Goal: Transaction & Acquisition: Purchase product/service

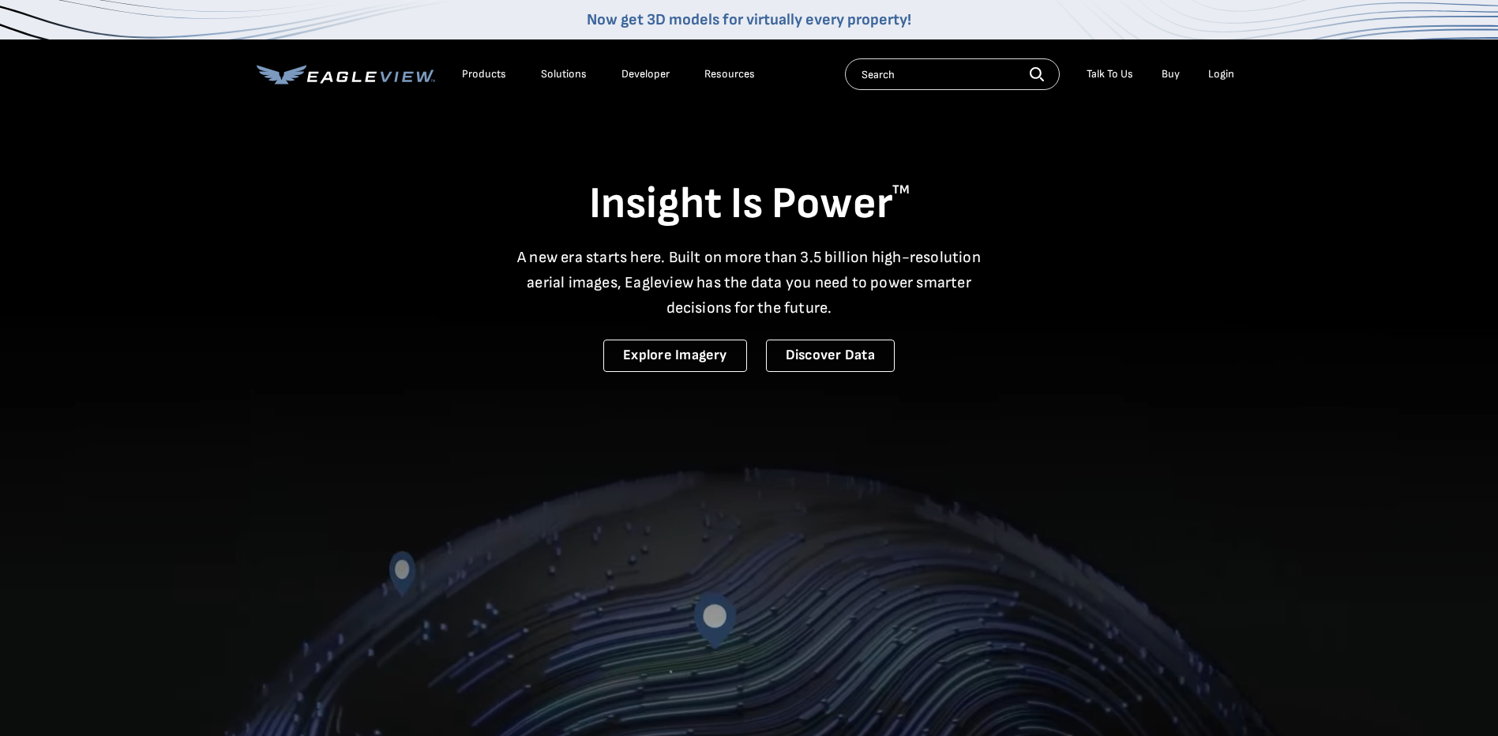
click at [1225, 74] on div "Login" at bounding box center [1221, 74] width 26 height 14
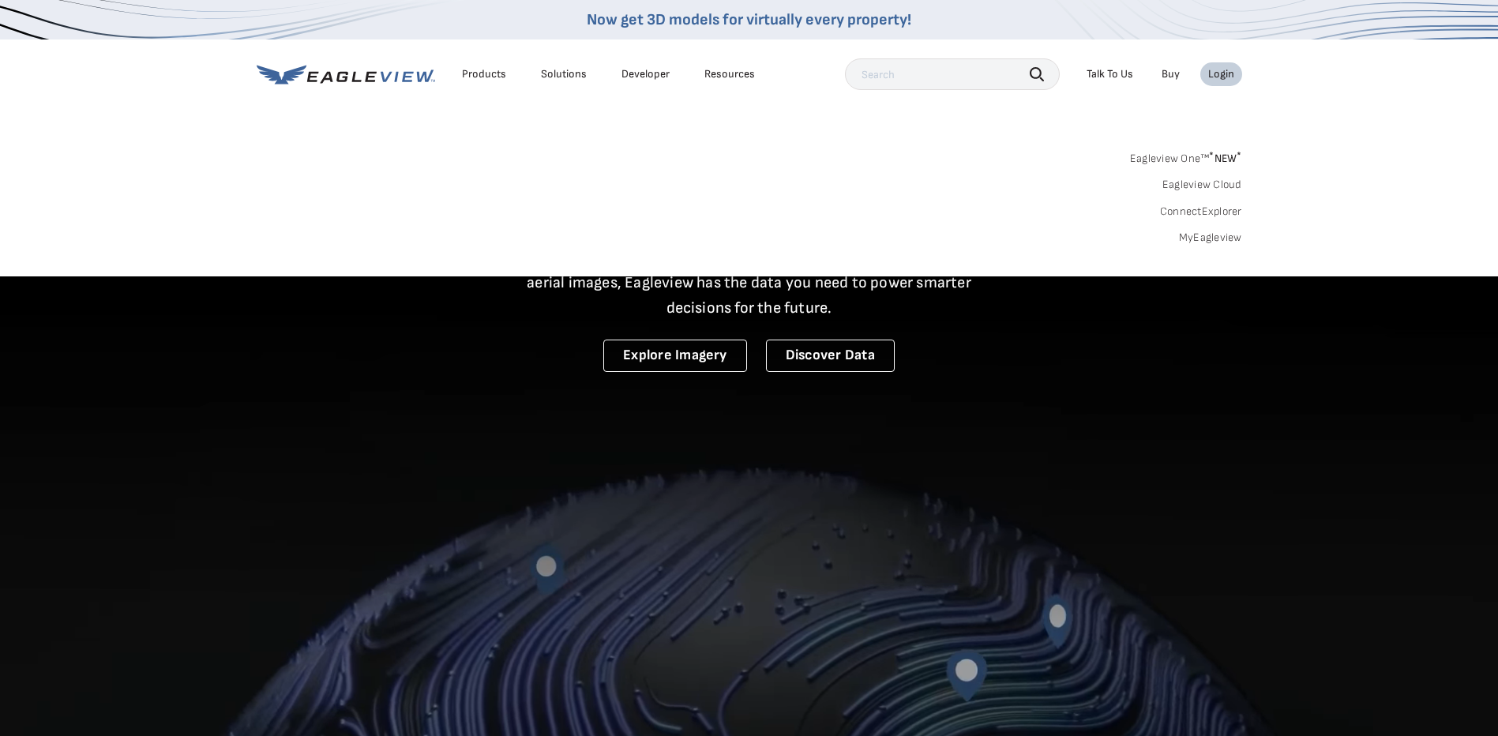
click at [1214, 233] on link "MyEagleview" at bounding box center [1210, 238] width 63 height 14
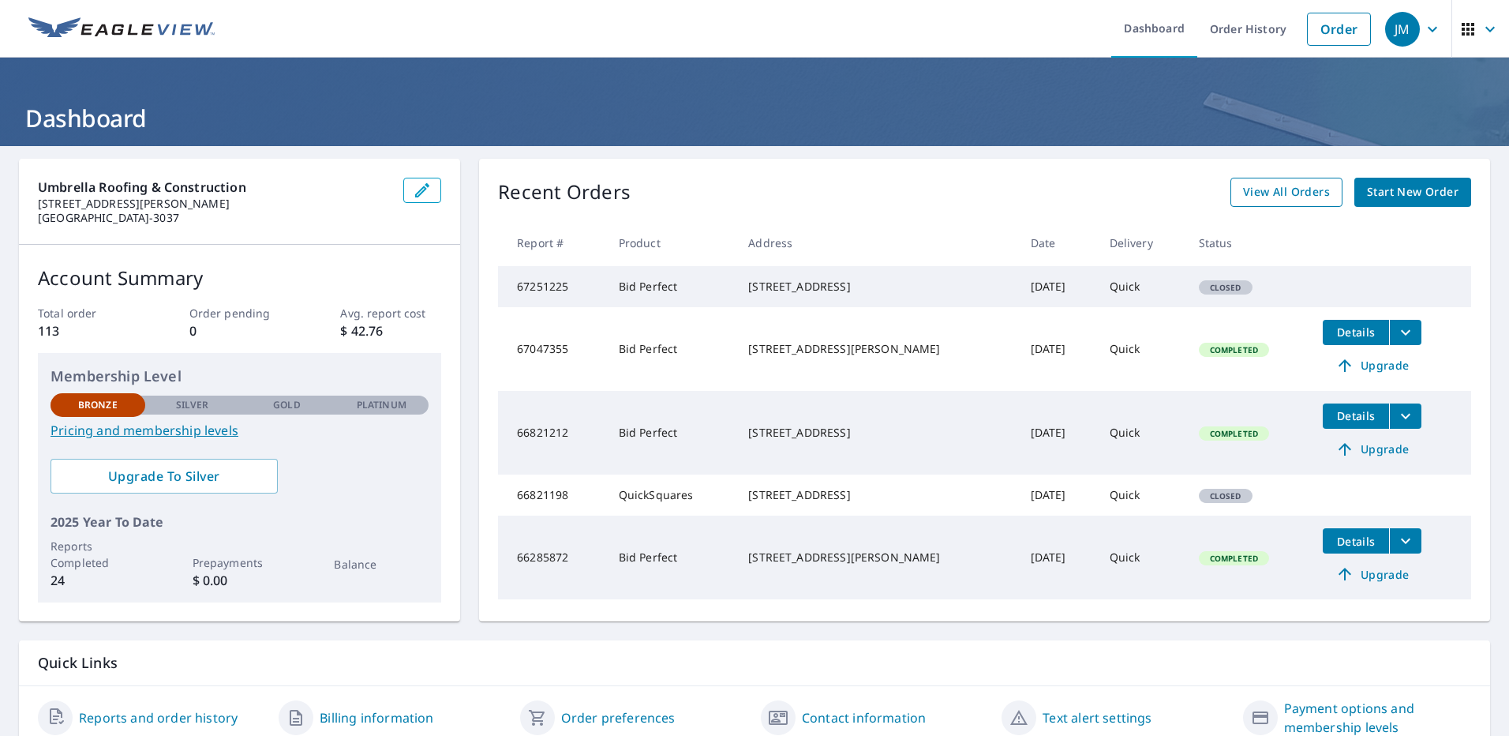
click at [1251, 200] on span "View All Orders" at bounding box center [1286, 192] width 87 height 20
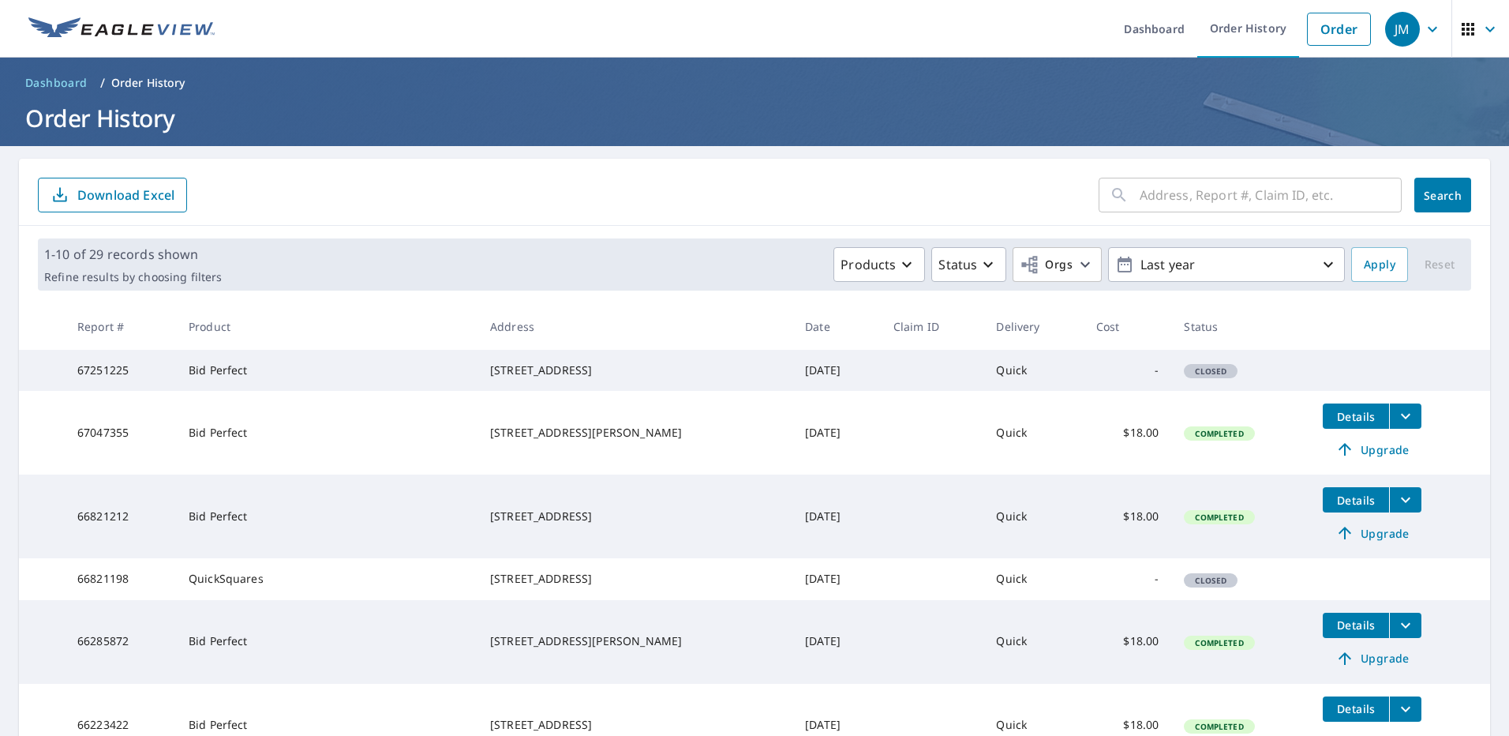
drag, startPoint x: 1115, startPoint y: 197, endPoint x: 1102, endPoint y: 197, distance: 12.6
click at [1113, 197] on icon at bounding box center [1119, 195] width 19 height 19
click at [1172, 204] on input "text" at bounding box center [1271, 195] width 262 height 44
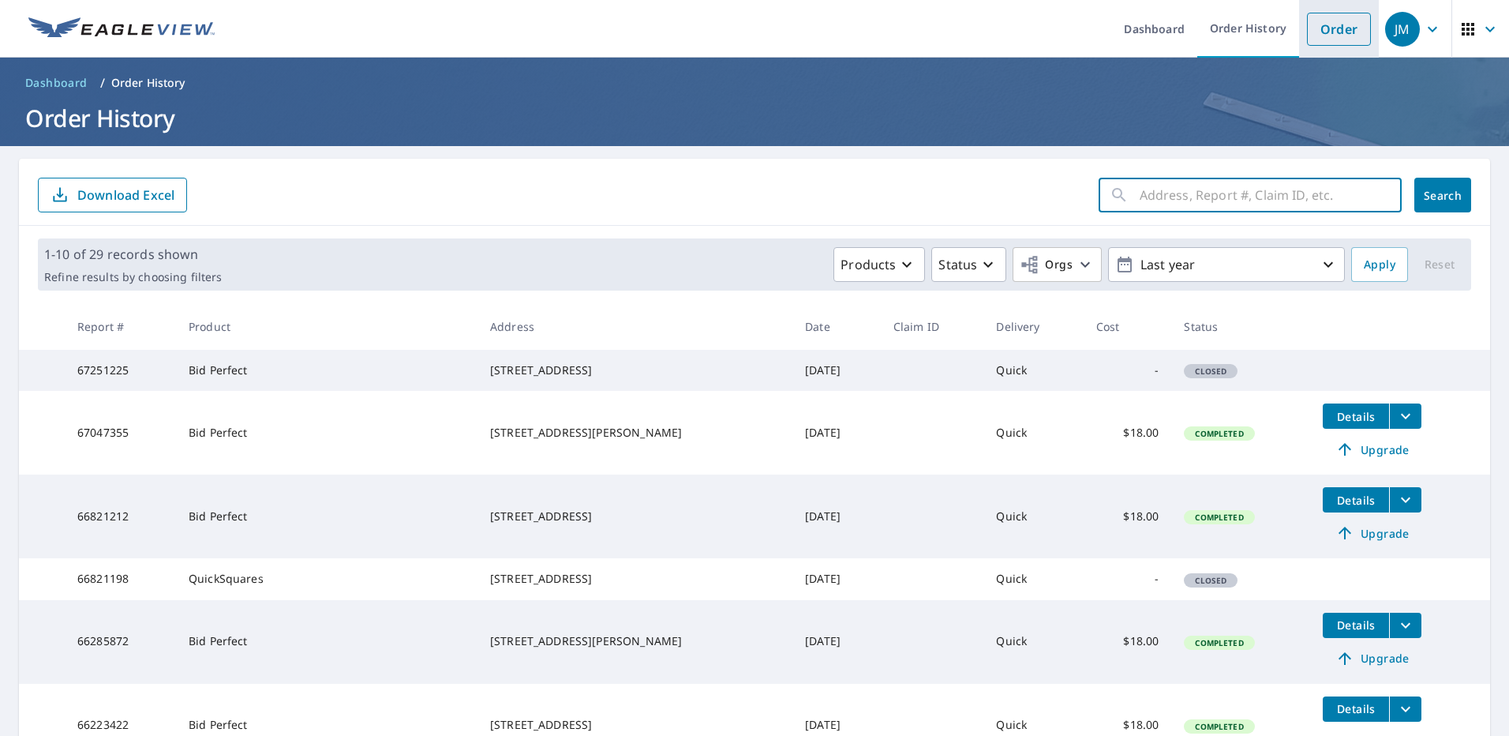
click at [1349, 34] on link "Order" at bounding box center [1339, 29] width 64 height 33
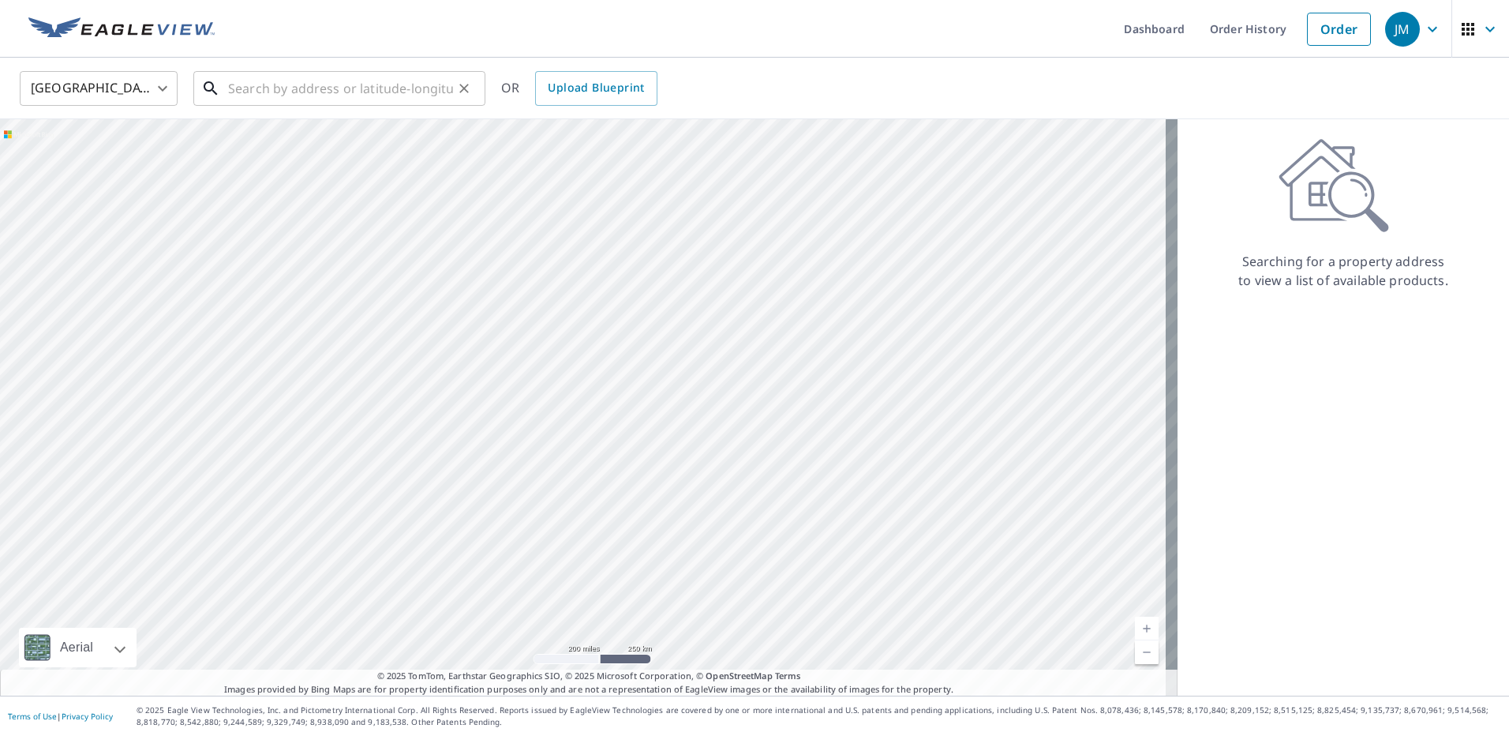
click at [291, 85] on input "text" at bounding box center [340, 88] width 225 height 44
click at [302, 99] on input "text" at bounding box center [340, 88] width 225 height 44
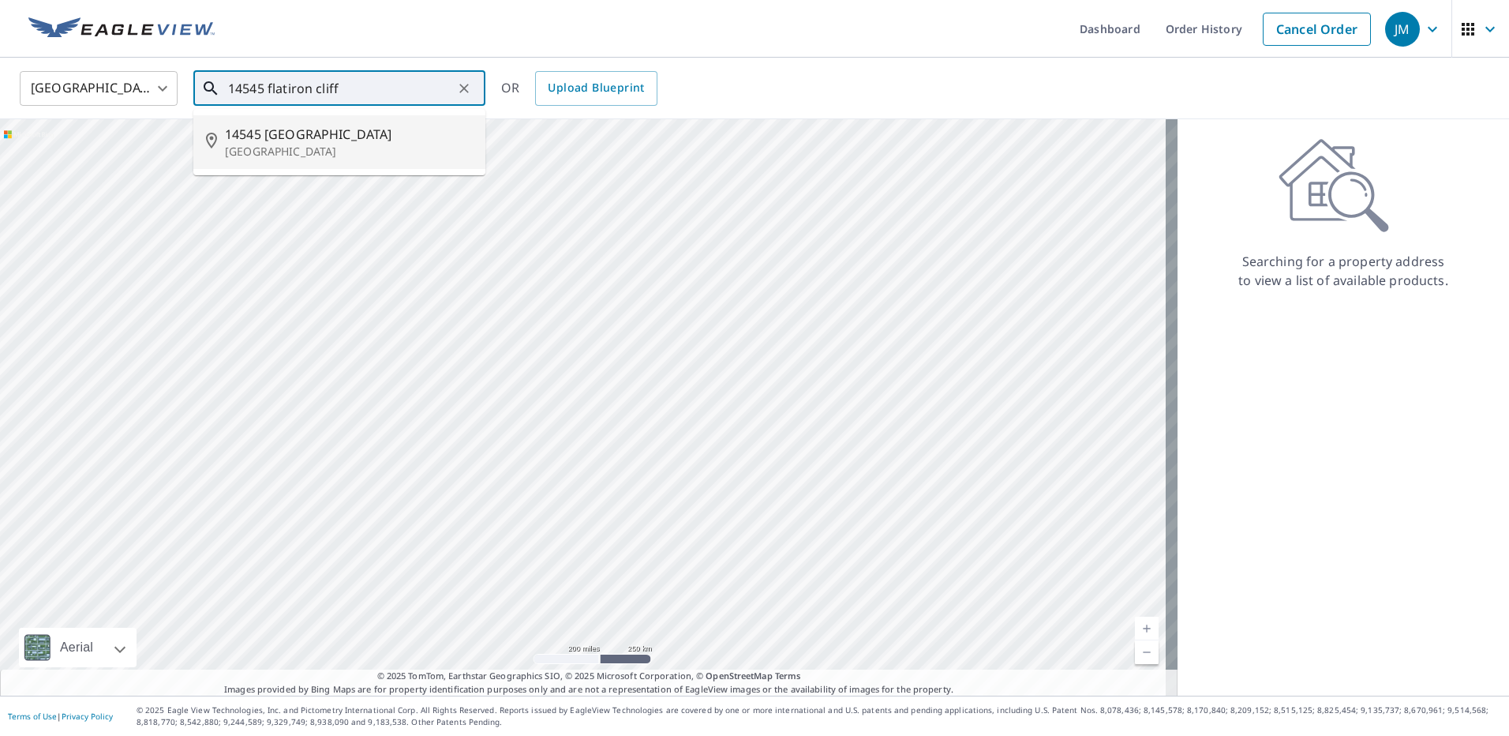
click at [301, 150] on p "[GEOGRAPHIC_DATA]" at bounding box center [349, 152] width 248 height 16
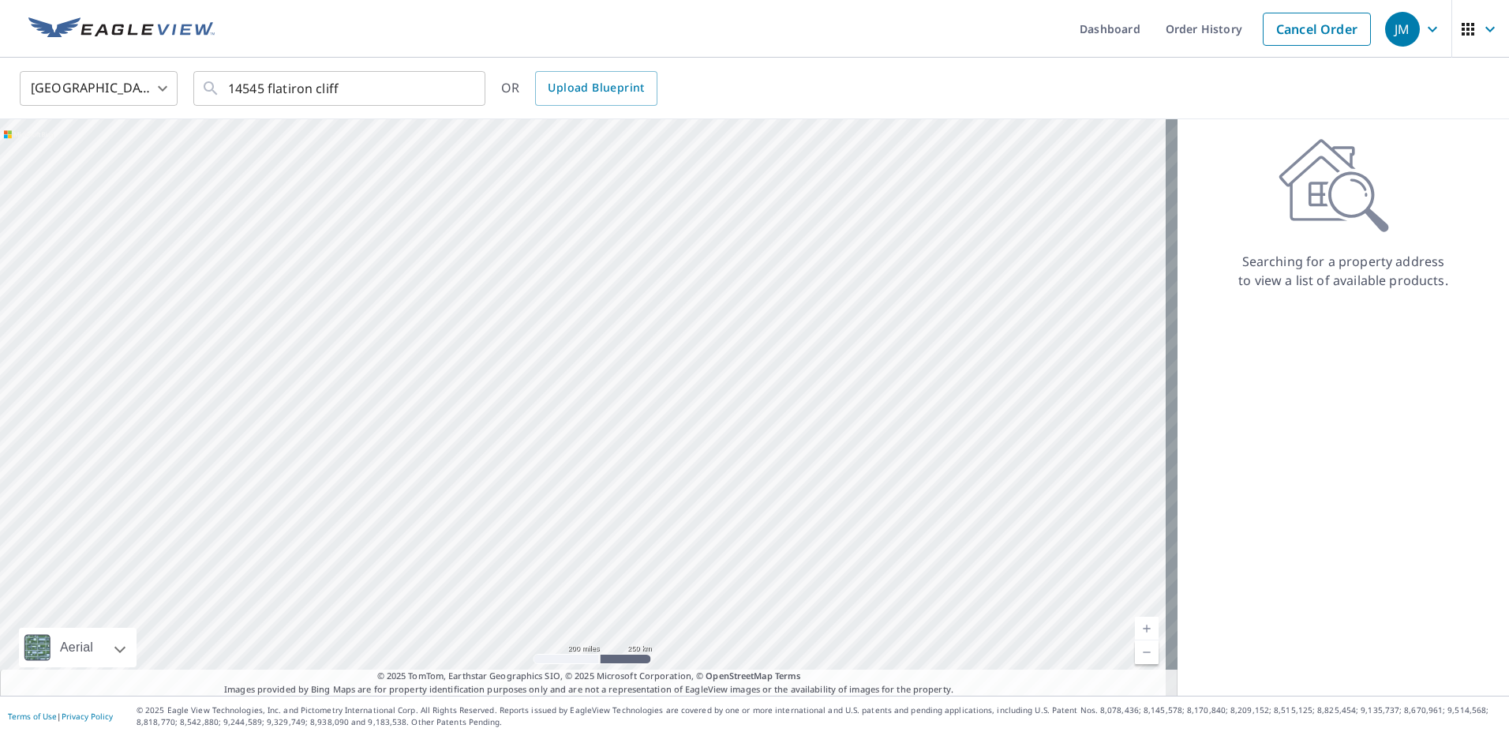
type input "[STREET_ADDRESS]"
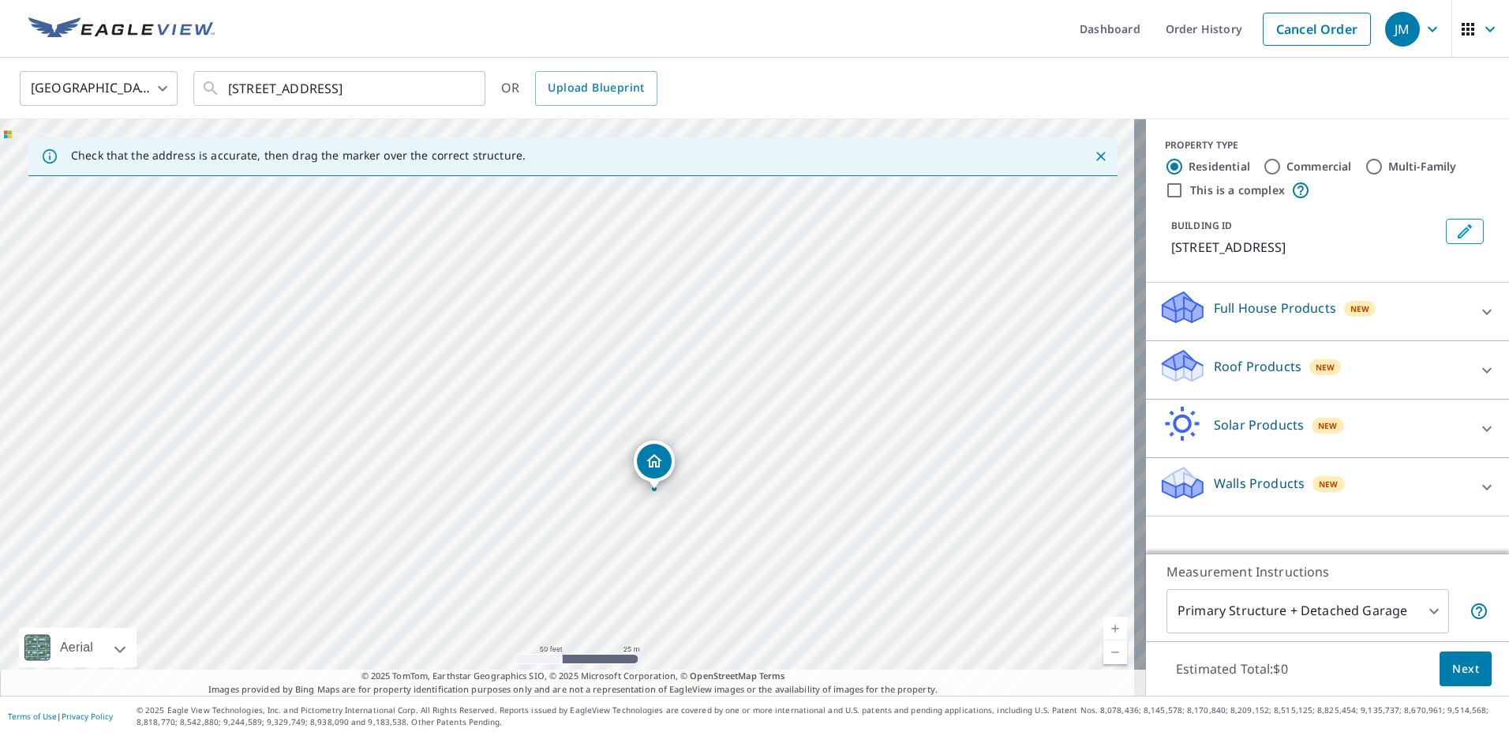
drag, startPoint x: 702, startPoint y: 415, endPoint x: 576, endPoint y: 398, distance: 127.5
click at [576, 398] on div "[STREET_ADDRESS]" at bounding box center [573, 407] width 1146 height 576
drag, startPoint x: 743, startPoint y: 315, endPoint x: 606, endPoint y: 285, distance: 139.8
click at [606, 285] on div "[STREET_ADDRESS]" at bounding box center [573, 407] width 1146 height 576
drag, startPoint x: 759, startPoint y: 409, endPoint x: 714, endPoint y: 351, distance: 73.1
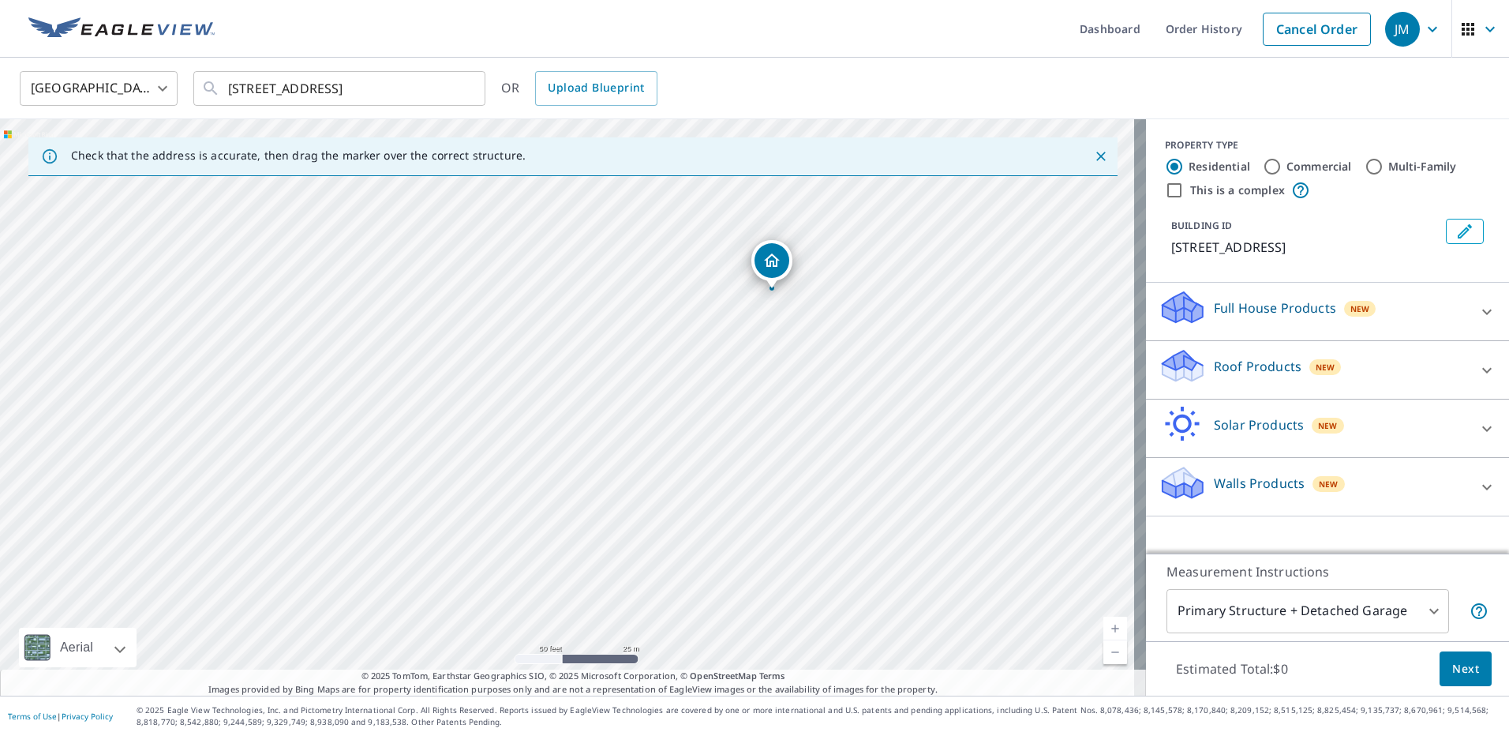
click at [714, 351] on div "[STREET_ADDRESS]" at bounding box center [573, 407] width 1146 height 576
click at [1478, 306] on icon at bounding box center [1487, 311] width 19 height 19
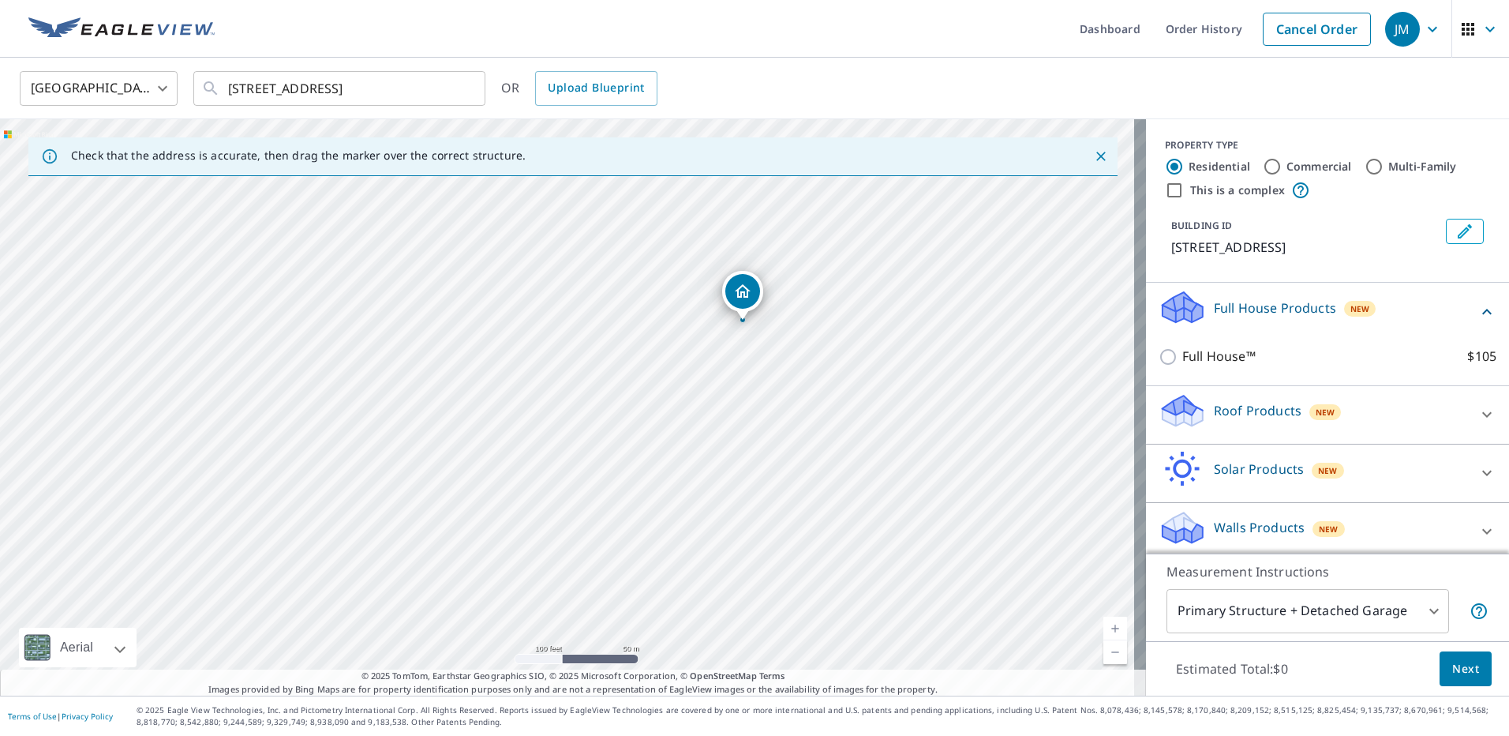
click at [1474, 400] on div at bounding box center [1487, 415] width 38 height 38
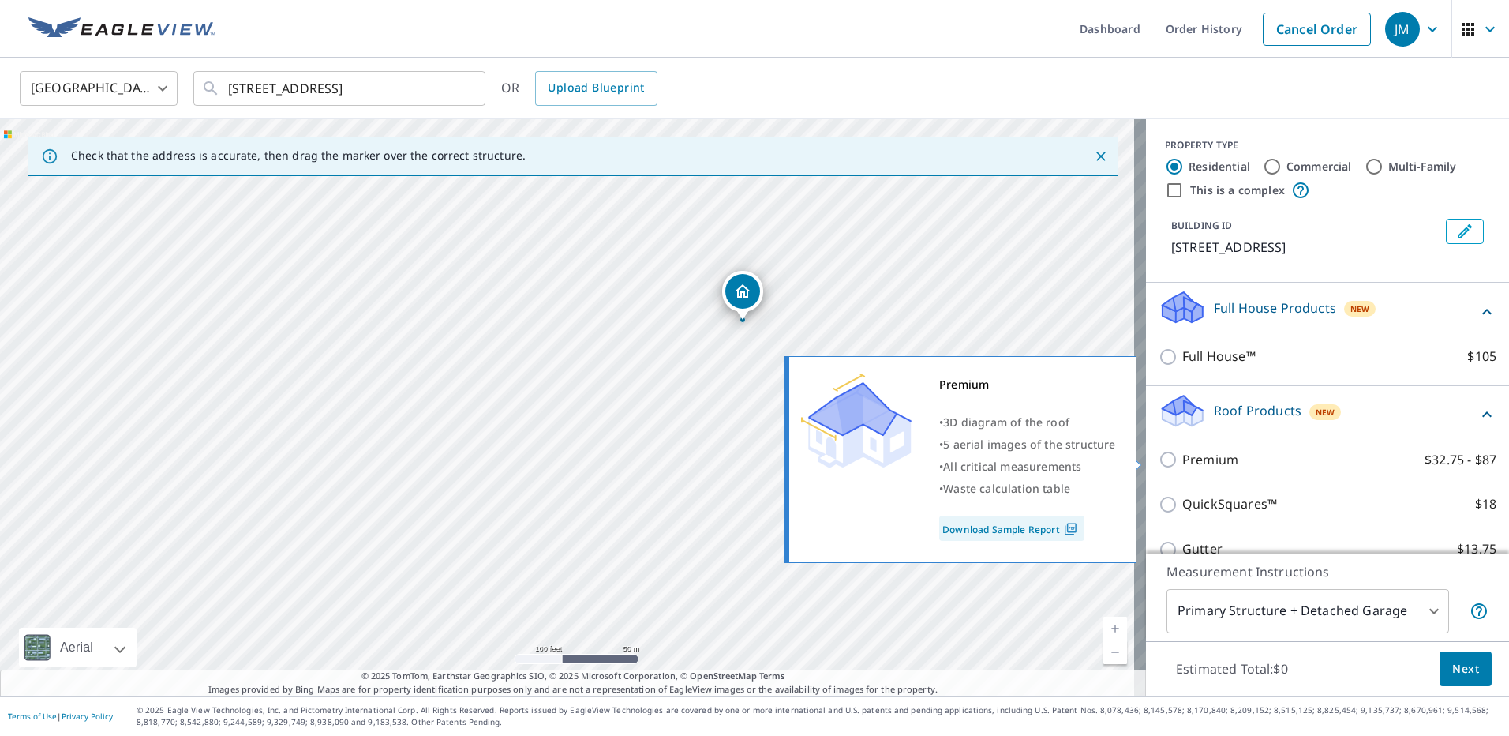
click at [1210, 452] on p "Premium" at bounding box center [1211, 460] width 56 height 20
click at [1183, 452] on input "Premium $32.75 - $87" at bounding box center [1171, 459] width 24 height 19
checkbox input "true"
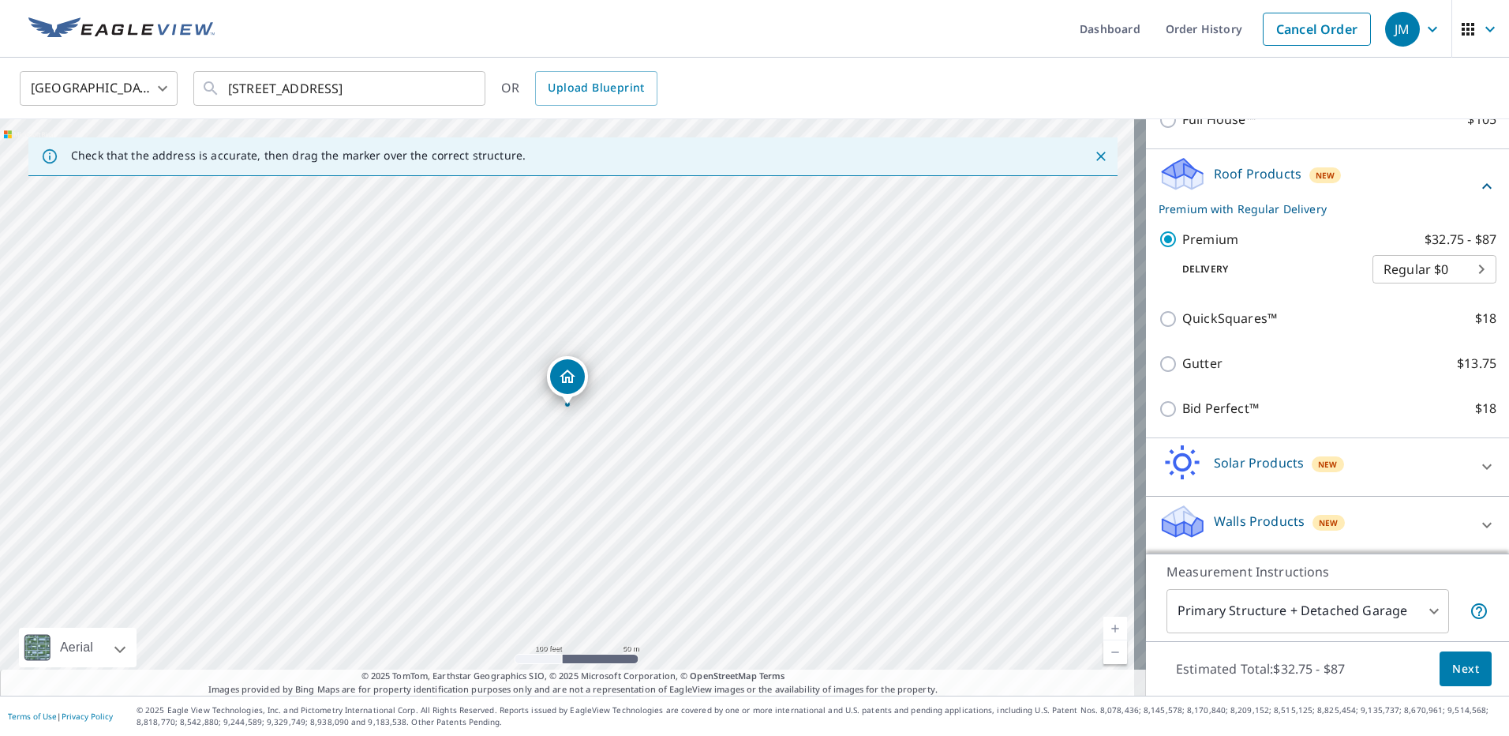
scroll to position [238, 0]
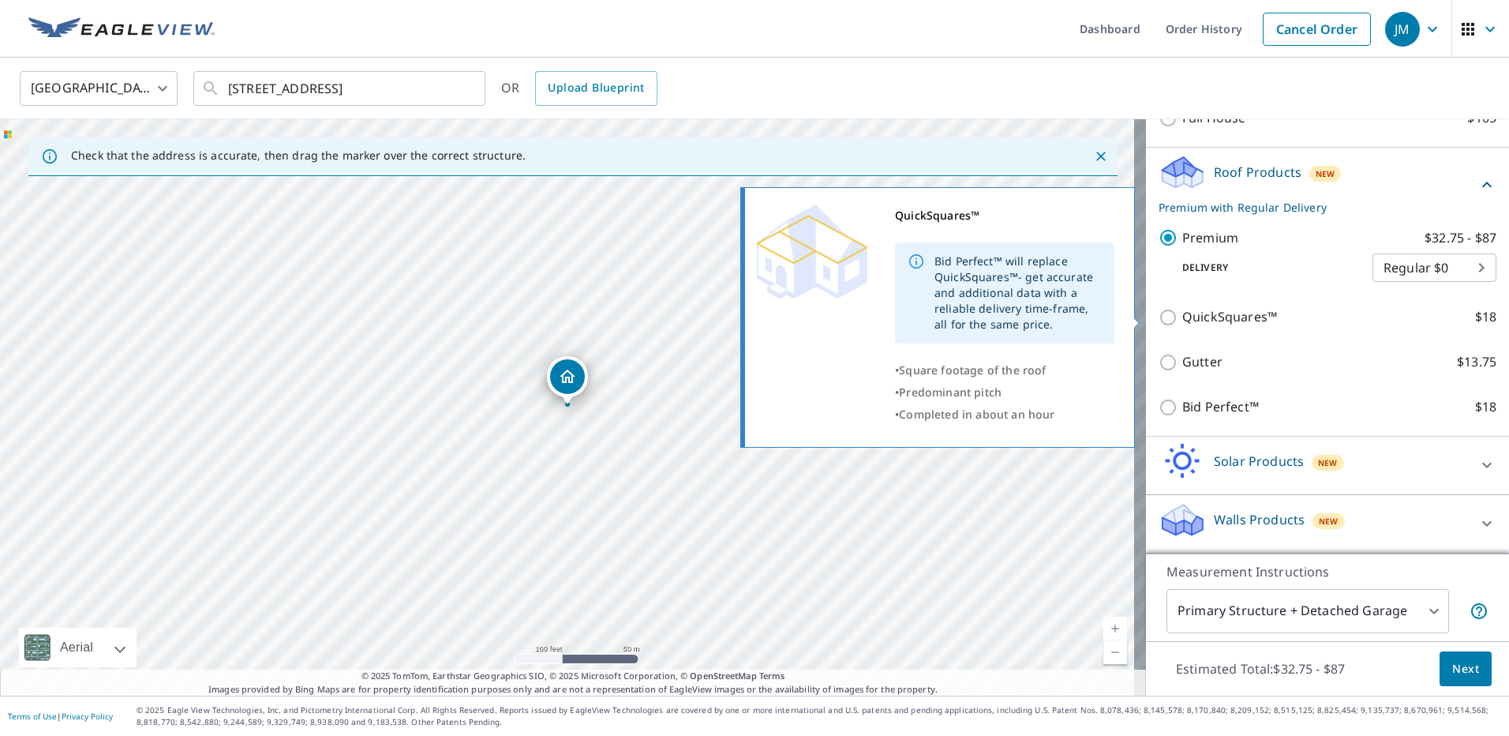
click at [1232, 315] on p "QuickSquares™" at bounding box center [1230, 317] width 95 height 20
drag, startPoint x: 1232, startPoint y: 315, endPoint x: 1153, endPoint y: 315, distance: 79.7
click at [1159, 315] on input "QuickSquares™ $18" at bounding box center [1171, 317] width 24 height 19
checkbox input "true"
checkbox input "false"
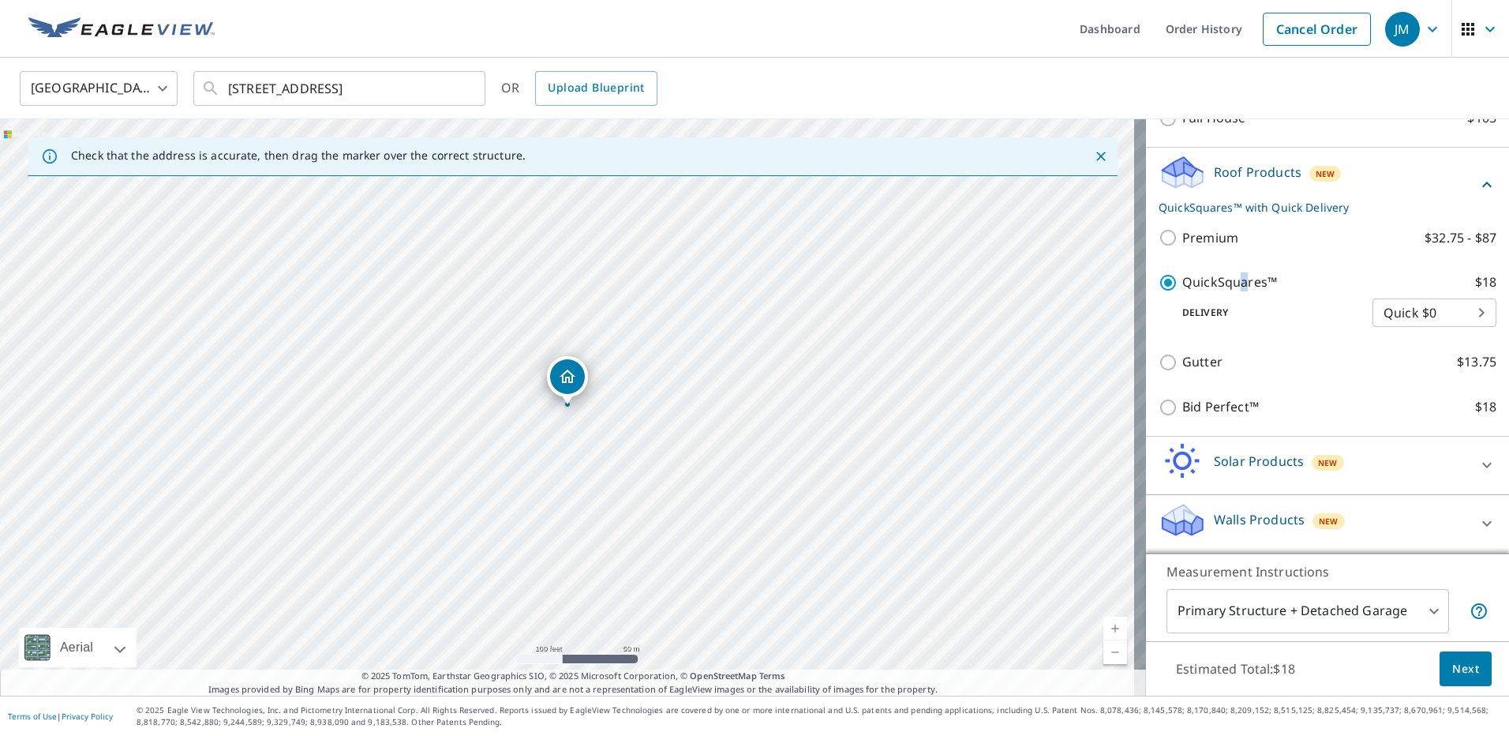
click at [1453, 664] on span "Next" at bounding box center [1466, 669] width 27 height 20
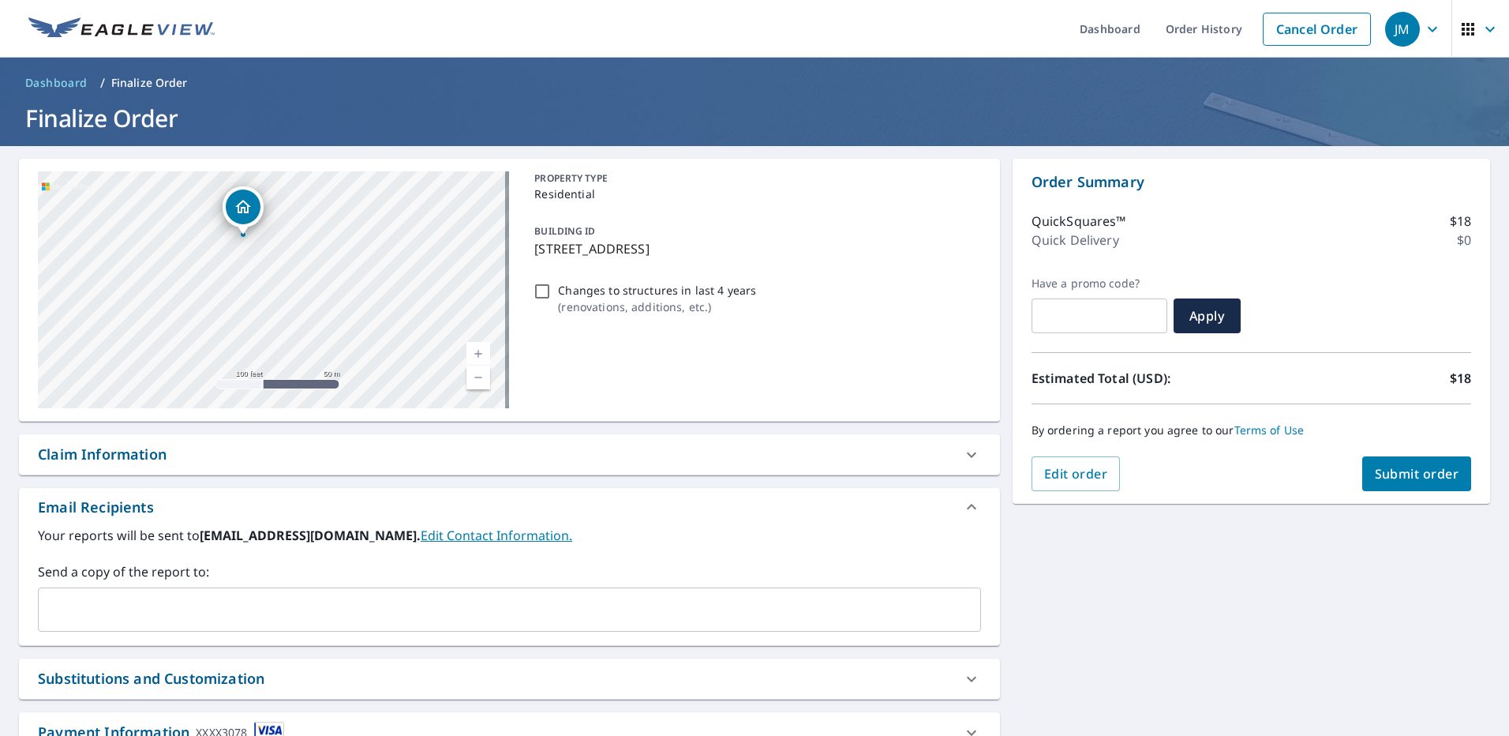
drag, startPoint x: 326, startPoint y: 291, endPoint x: 295, endPoint y: 259, distance: 44.7
click at [295, 259] on div "[STREET_ADDRESS]" at bounding box center [273, 289] width 471 height 237
click at [1378, 474] on span "Submit order" at bounding box center [1417, 473] width 84 height 17
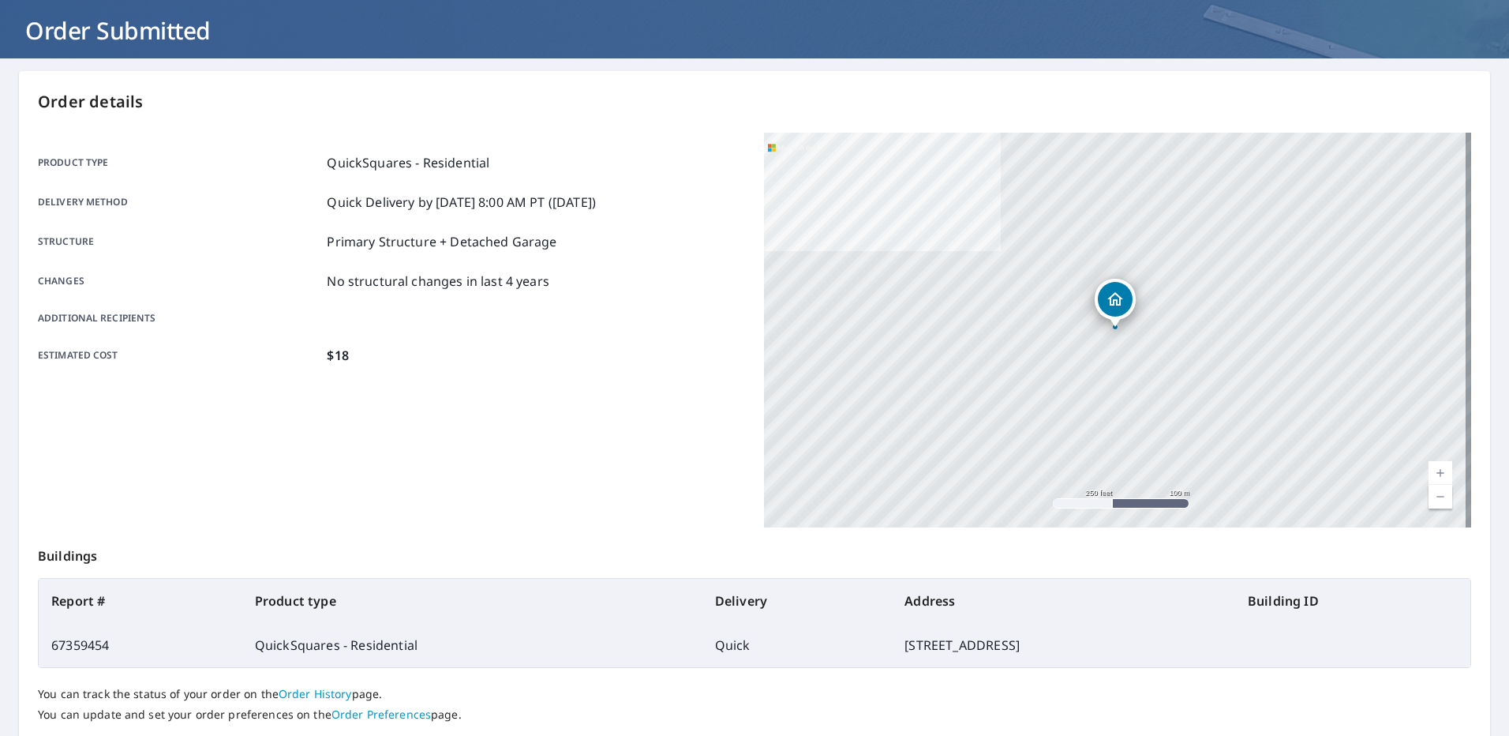
scroll to position [193, 0]
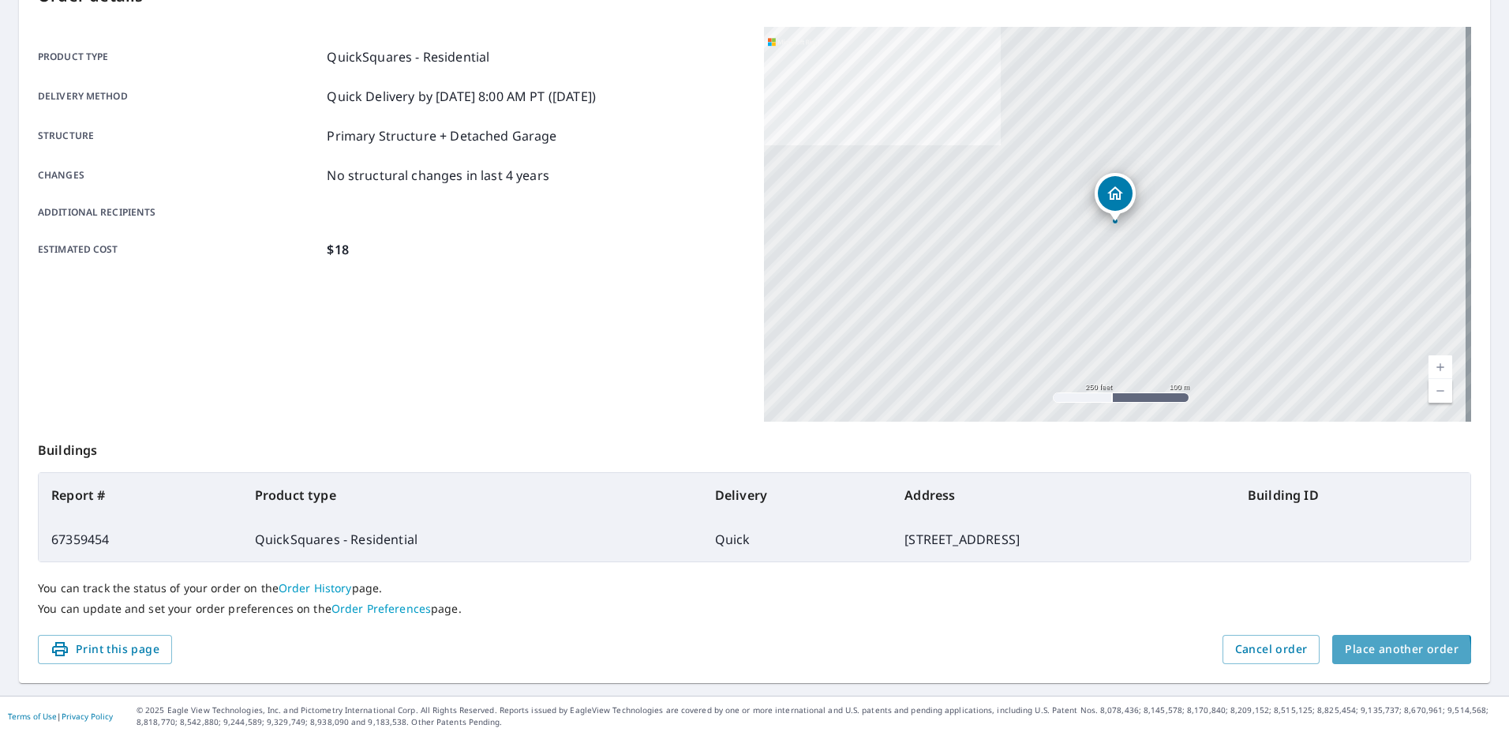
click at [1363, 654] on span "Place another order" at bounding box center [1402, 649] width 114 height 20
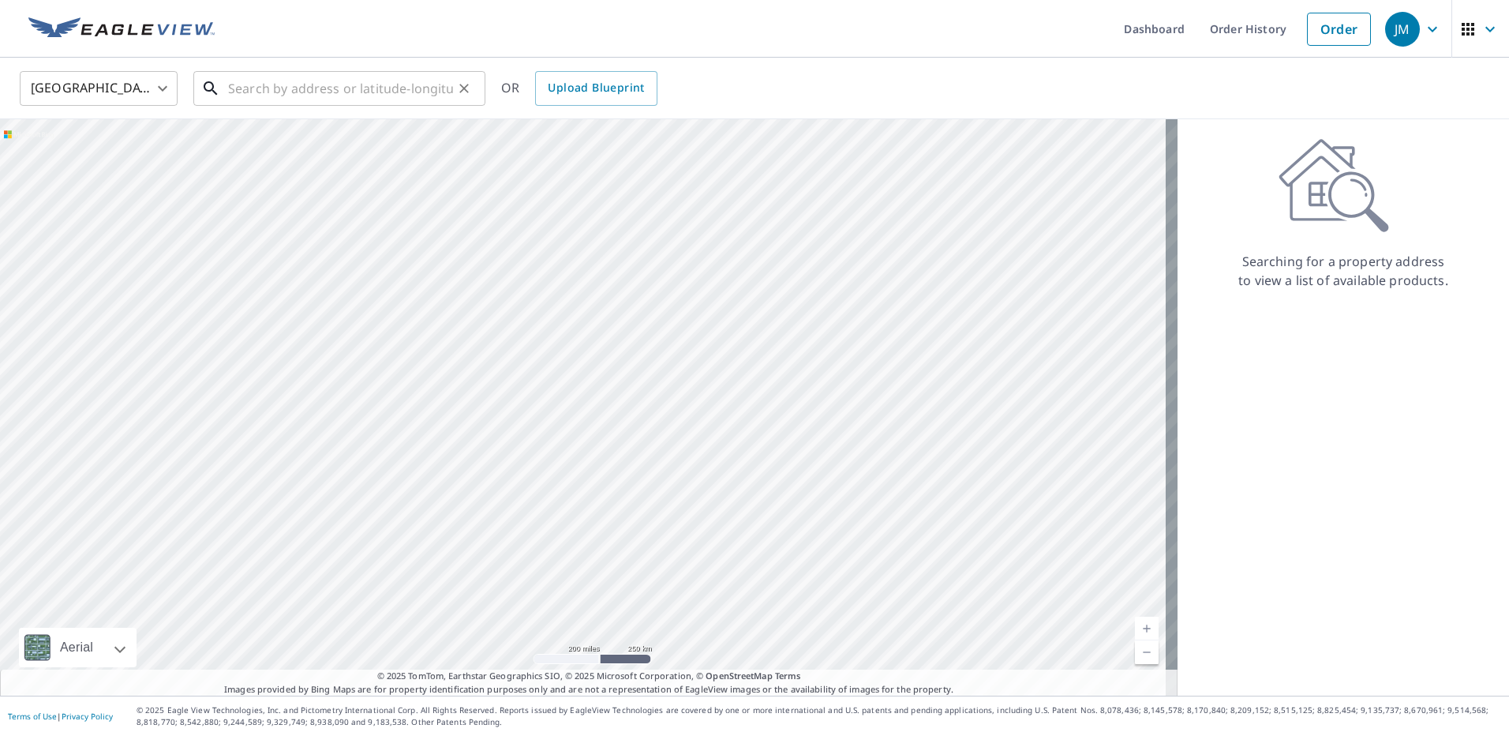
click at [301, 88] on input "text" at bounding box center [340, 88] width 225 height 44
click at [1236, 30] on link "Order History" at bounding box center [1249, 29] width 102 height 58
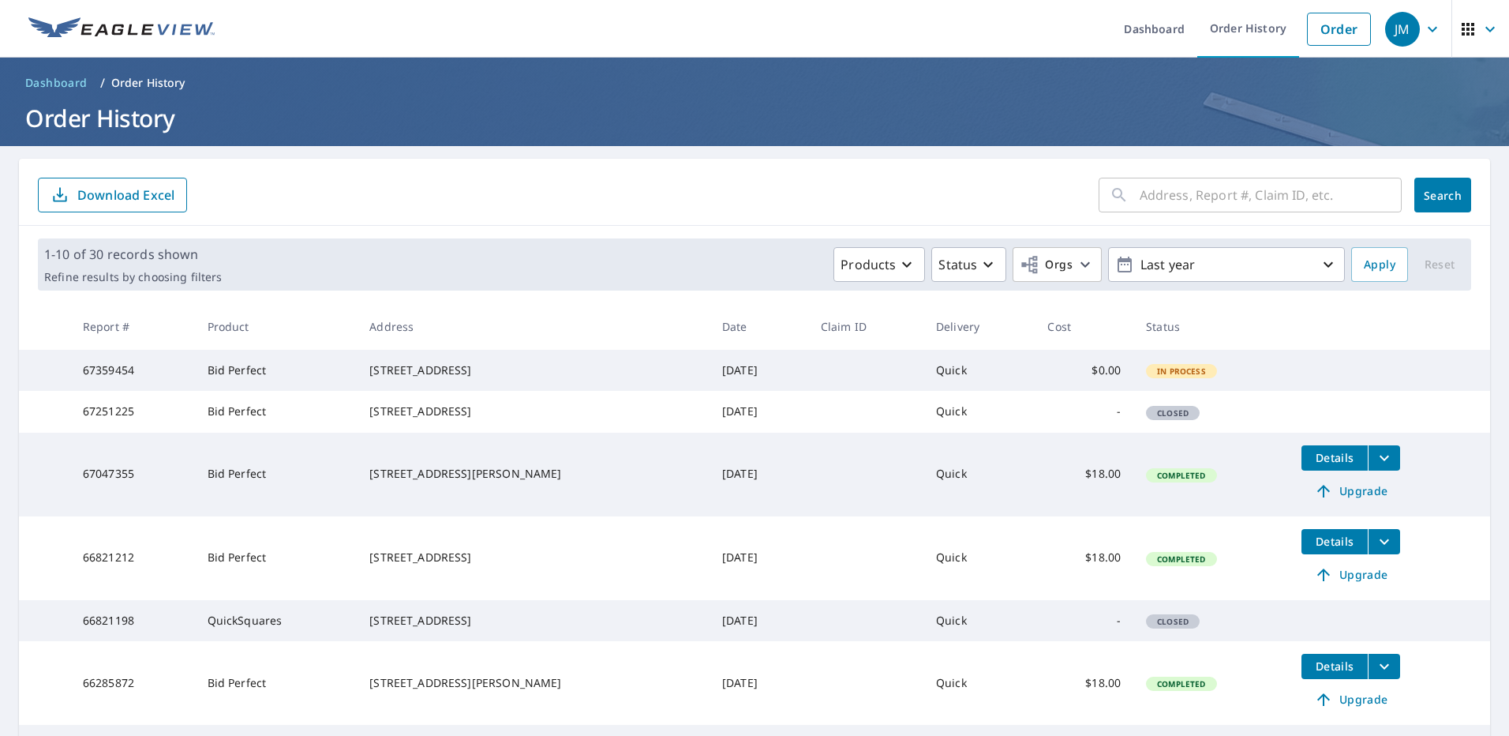
click at [1148, 377] on span "In Process" at bounding box center [1182, 371] width 68 height 11
click at [448, 370] on div "[STREET_ADDRESS]" at bounding box center [533, 370] width 328 height 16
click at [100, 374] on td "67359454" at bounding box center [132, 370] width 125 height 41
click at [1148, 377] on span "In Process" at bounding box center [1182, 371] width 68 height 11
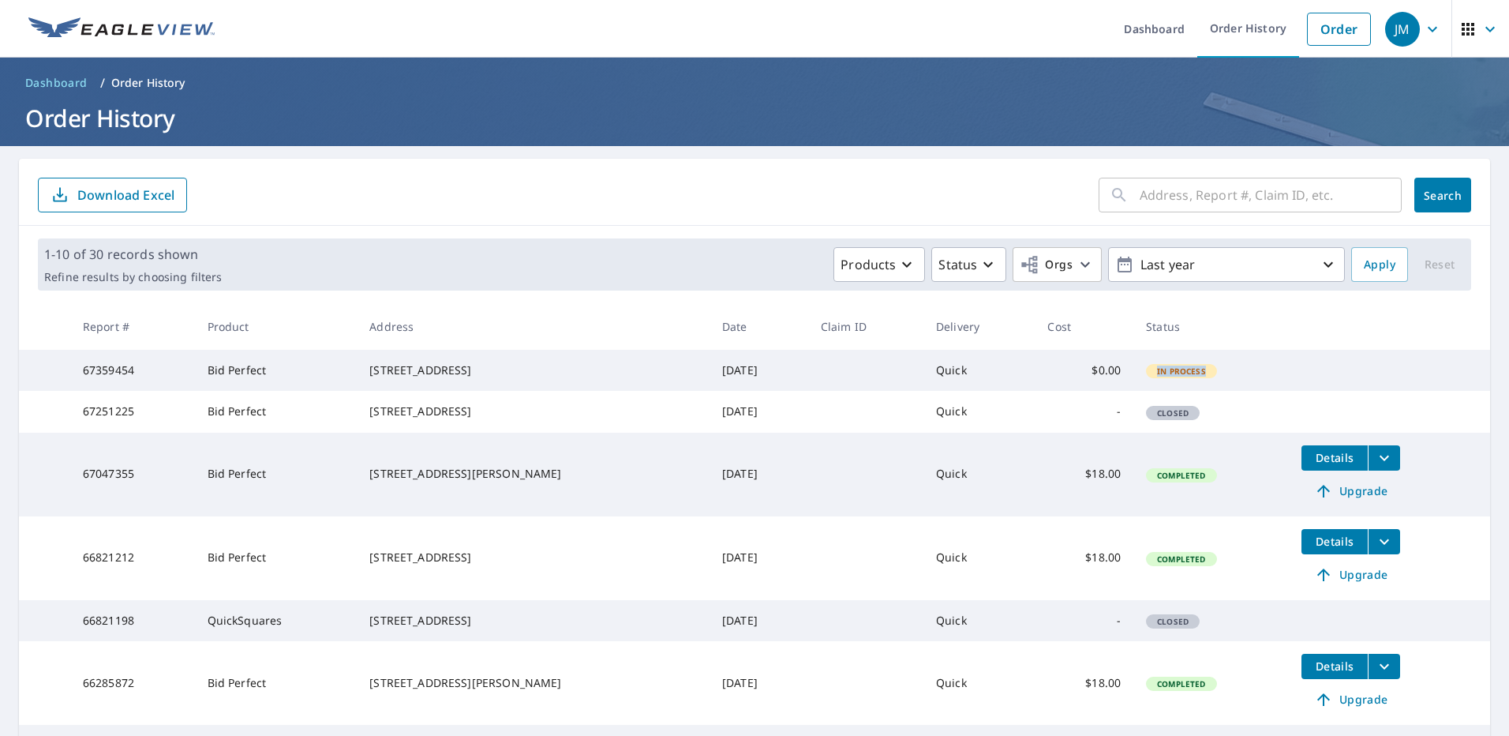
click at [1148, 377] on span "In Process" at bounding box center [1182, 371] width 68 height 11
click at [1375, 467] on icon "filesDropdownBtn-67047355" at bounding box center [1384, 457] width 19 height 19
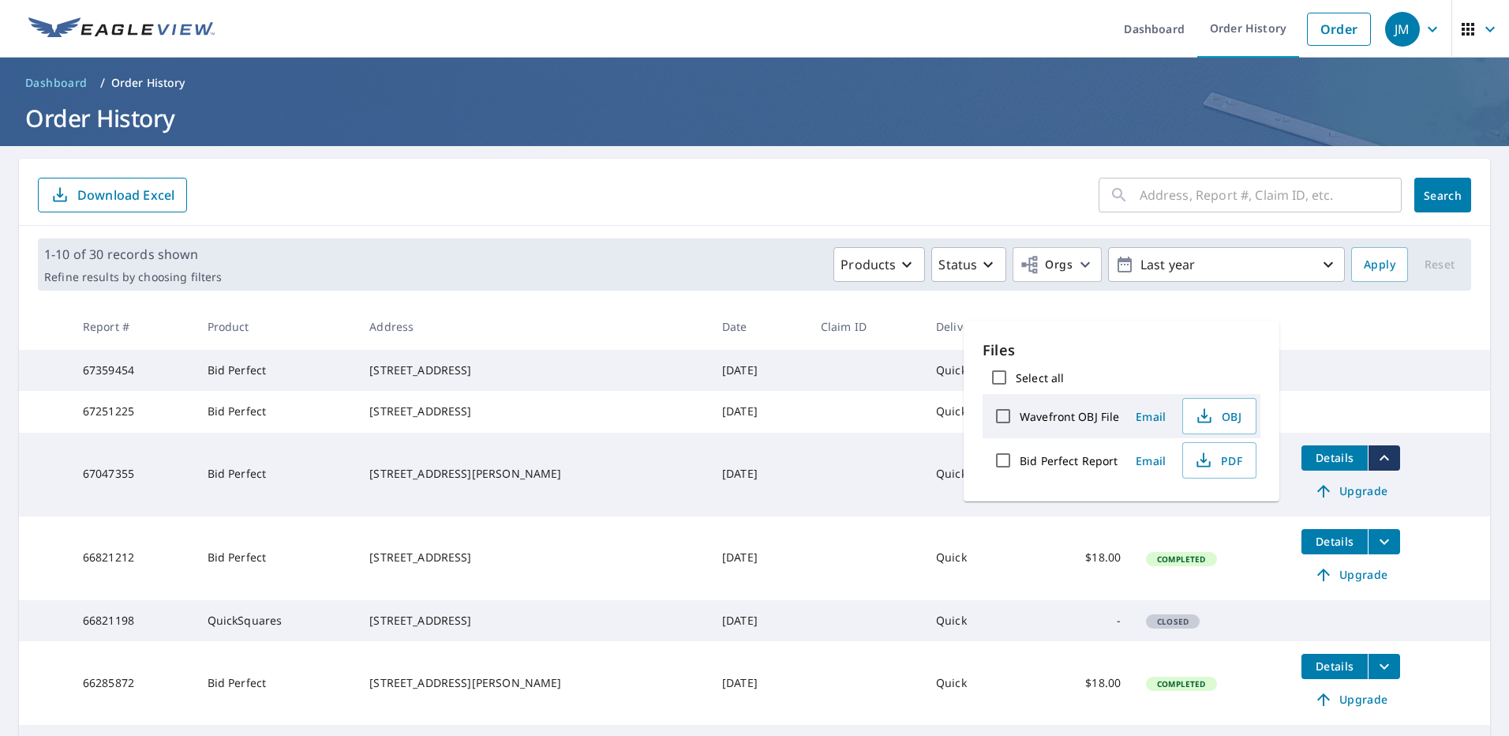
click at [1375, 467] on icon "filesDropdownBtn-67047355" at bounding box center [1384, 457] width 19 height 19
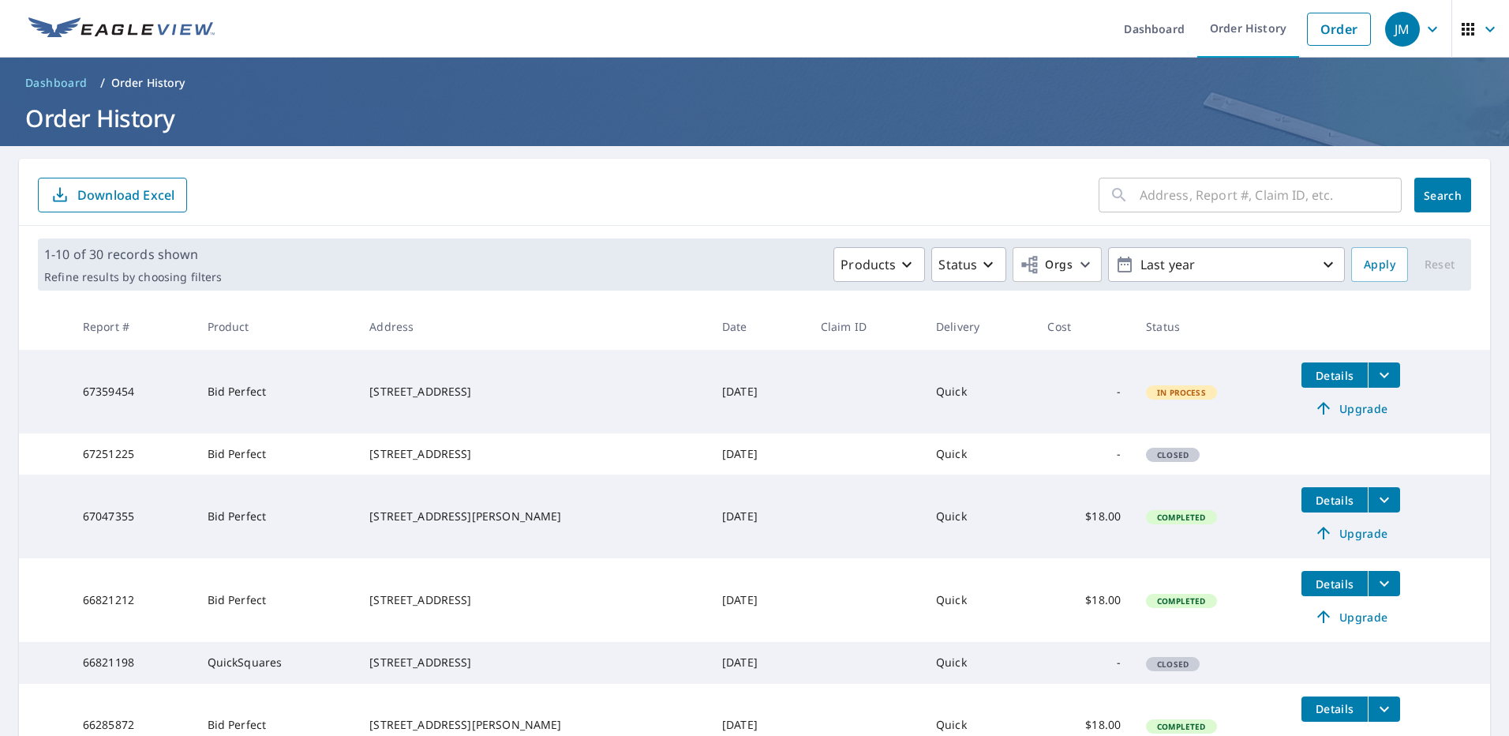
click at [1375, 372] on icon "filesDropdownBtn-67359454" at bounding box center [1384, 375] width 19 height 19
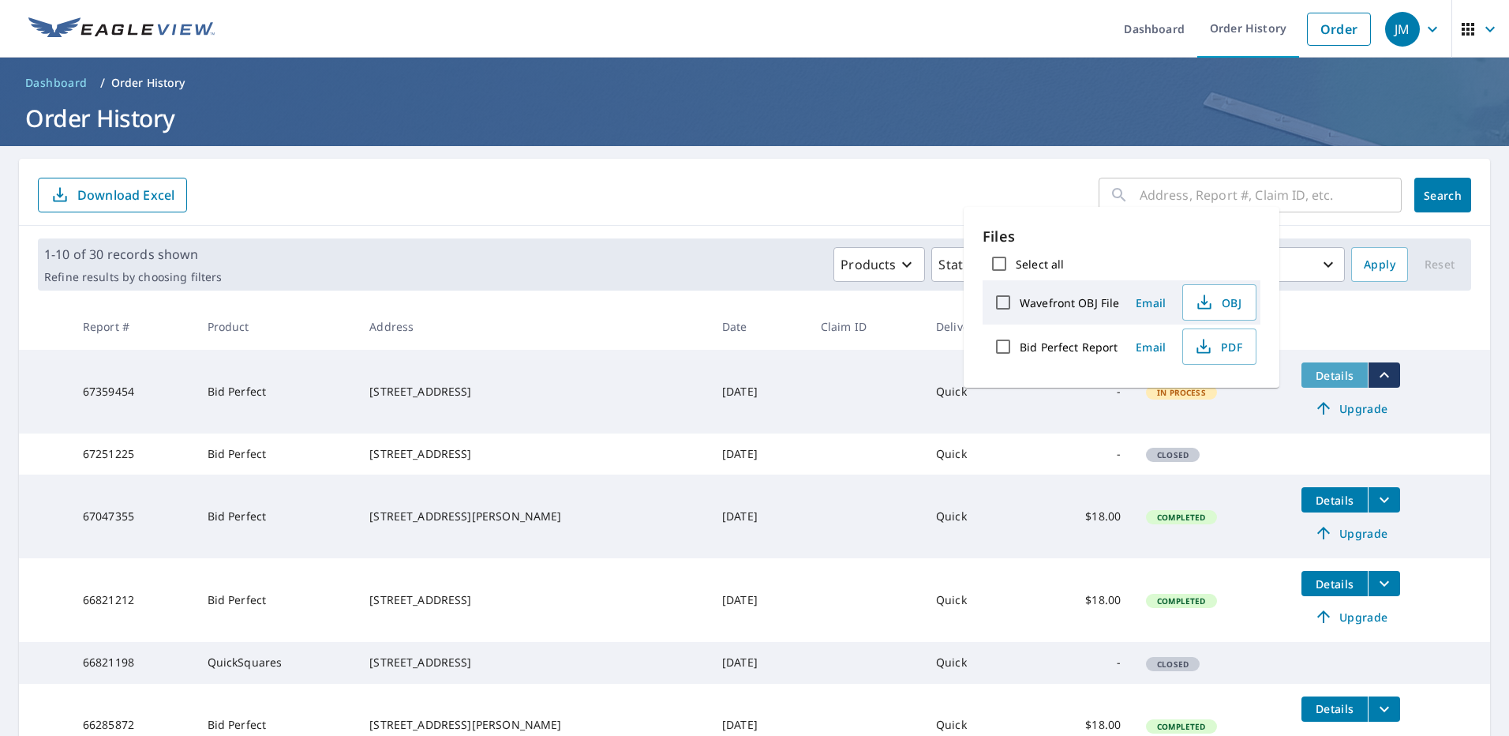
click at [1319, 383] on button "Details" at bounding box center [1335, 374] width 66 height 25
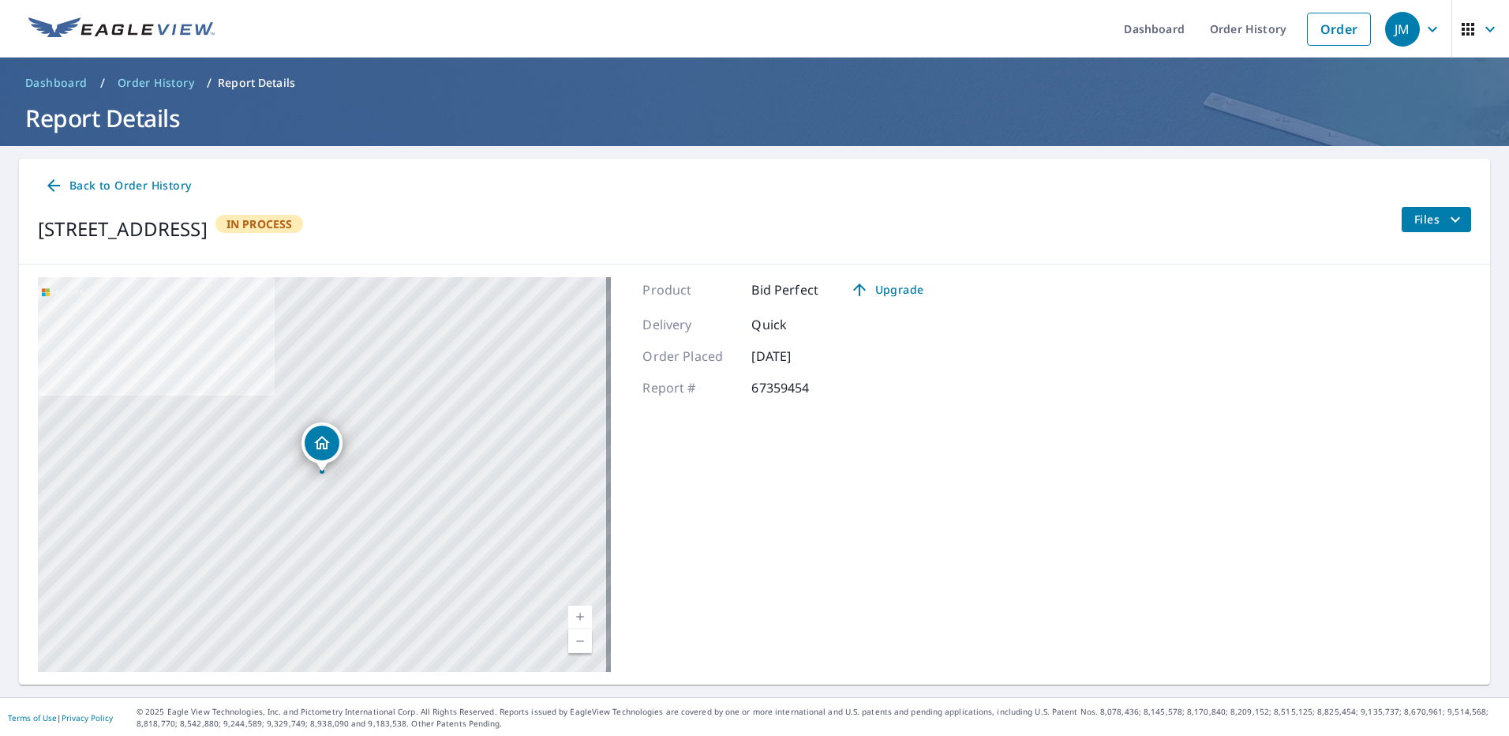
scroll to position [2, 0]
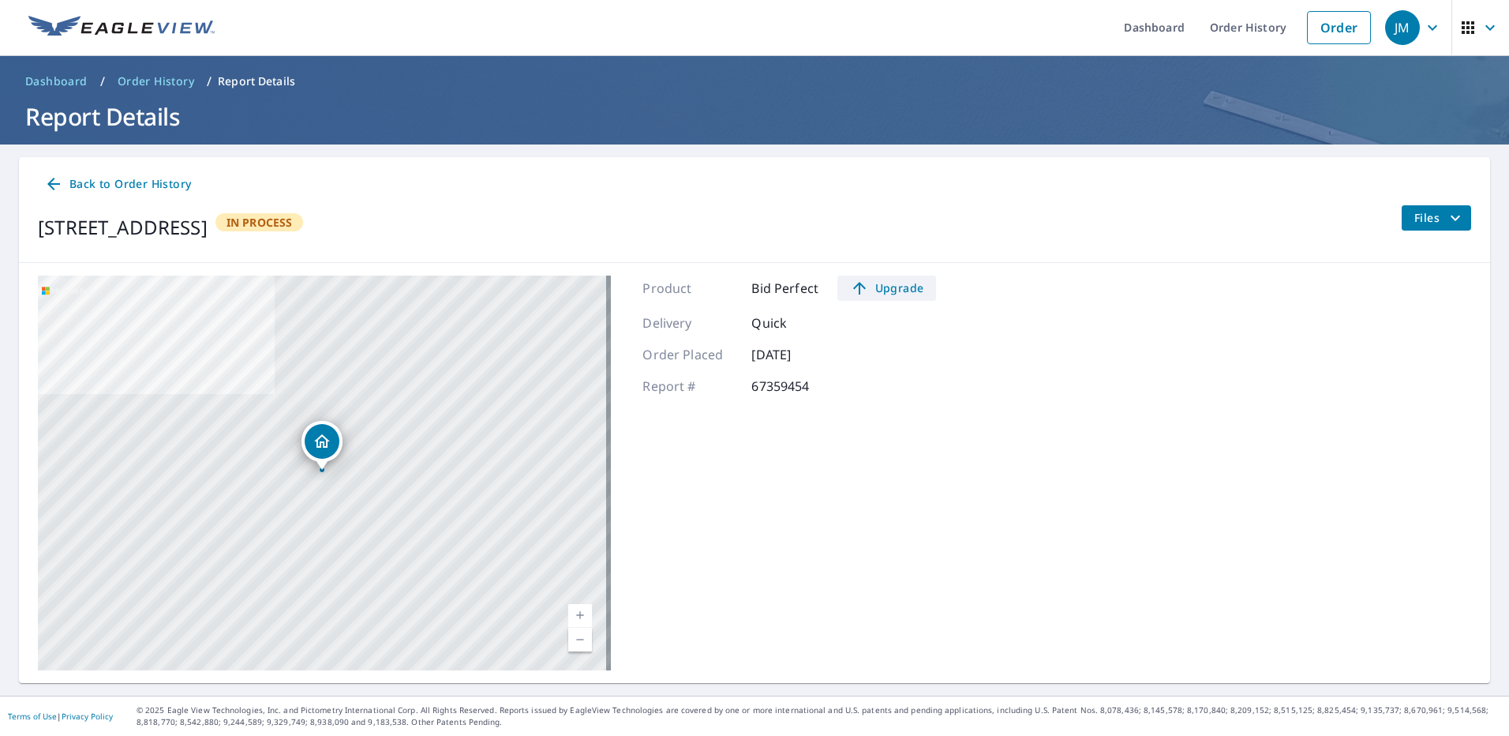
click at [887, 291] on span "Upgrade" at bounding box center [887, 288] width 80 height 19
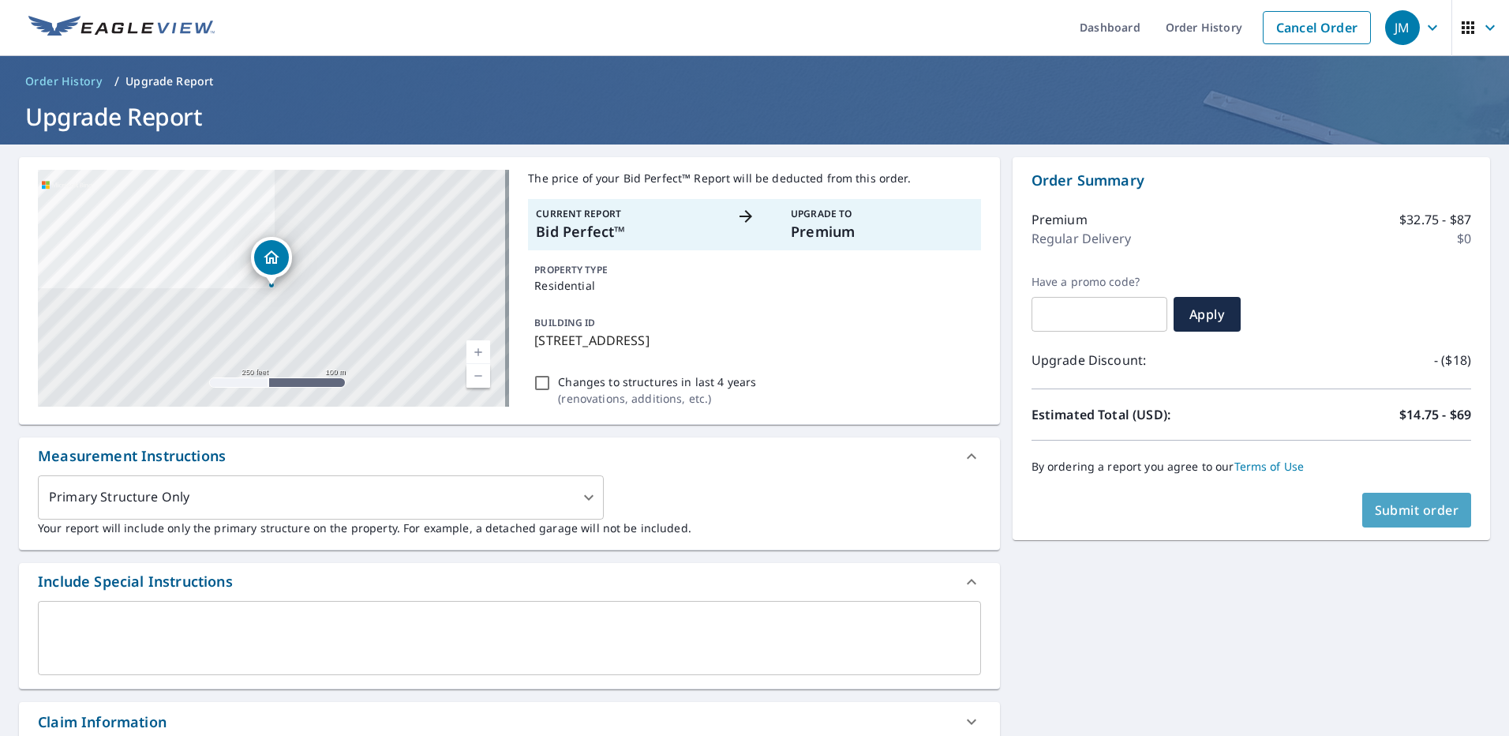
click at [1382, 507] on span "Submit order" at bounding box center [1417, 509] width 84 height 17
